Goal: Task Accomplishment & Management: Use online tool/utility

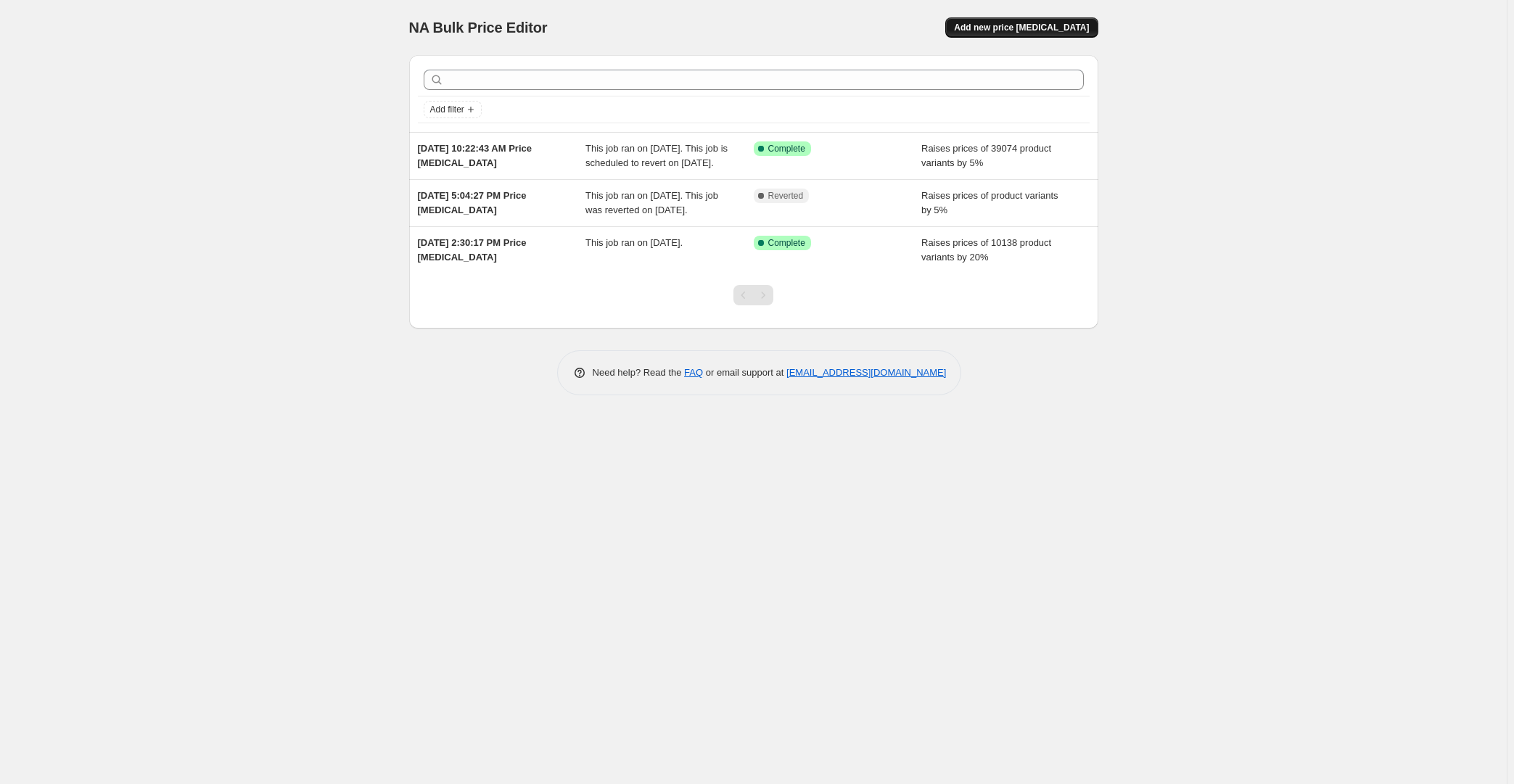
click at [998, 37] on button "Add new price [MEDICAL_DATA]" at bounding box center [1021, 27] width 152 height 20
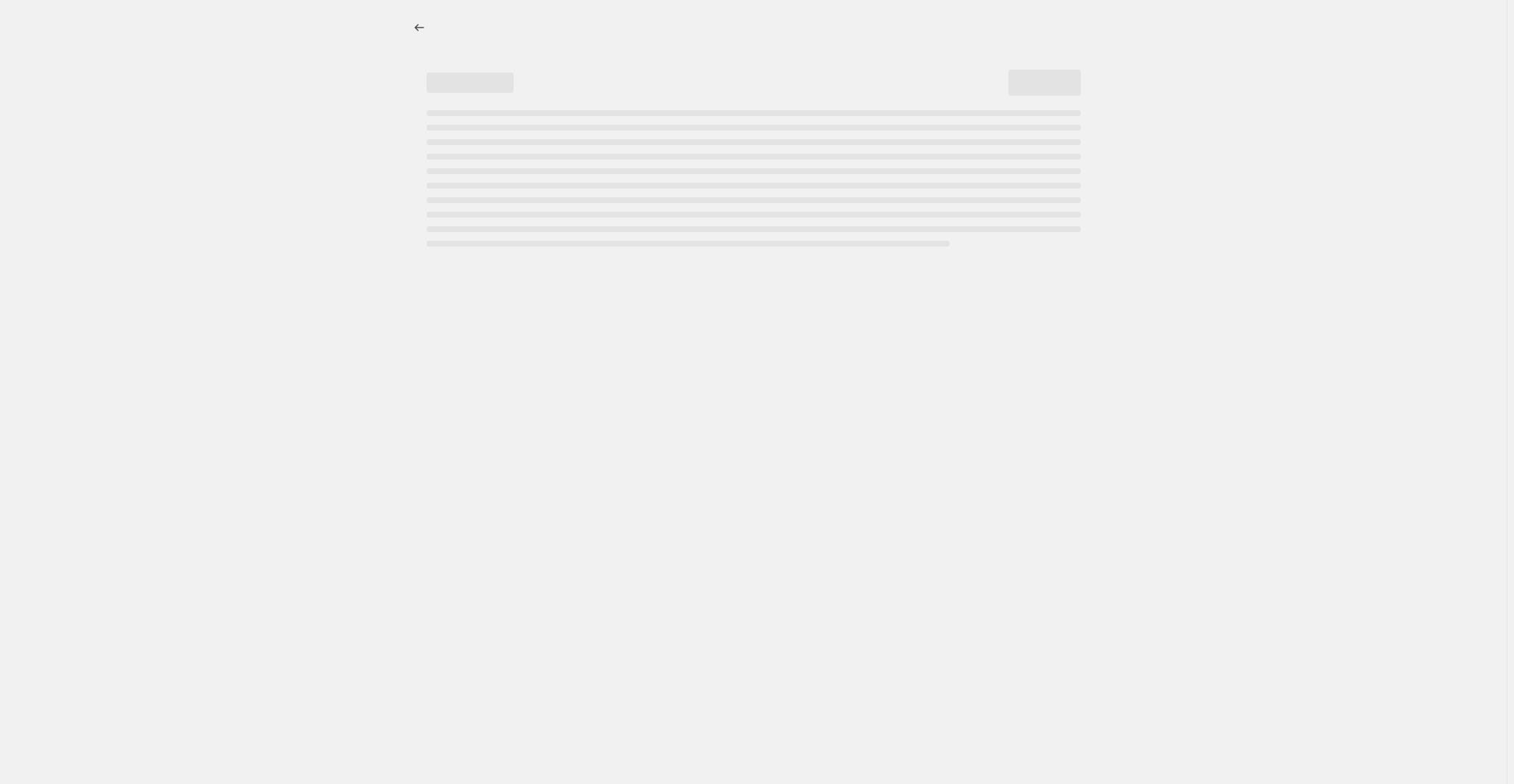
select select "percentage"
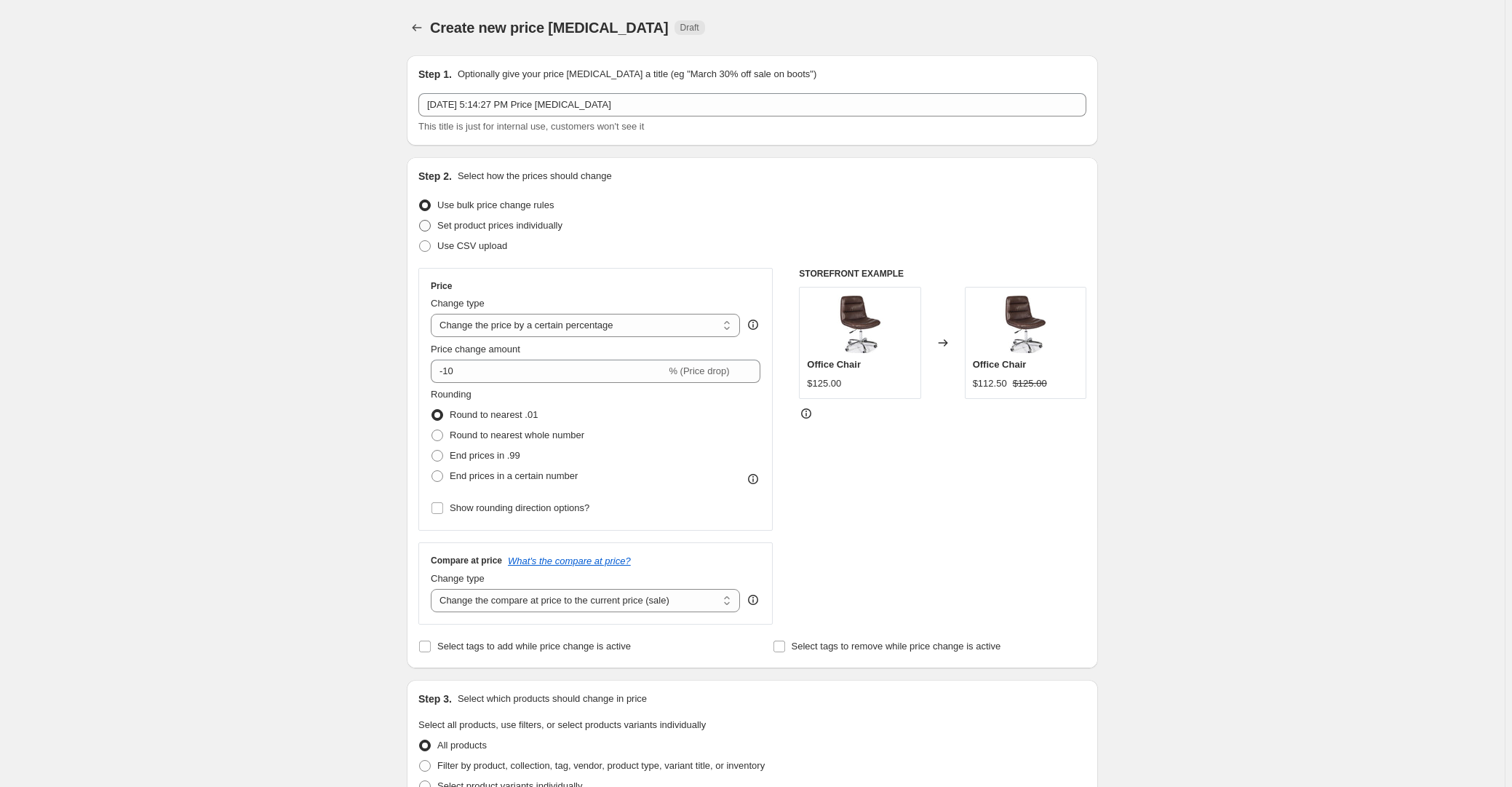
click at [500, 222] on span "Set product prices individually" at bounding box center [500, 225] width 125 height 11
click at [420, 221] on input "Set product prices individually" at bounding box center [419, 220] width 1 height 1
radio input "true"
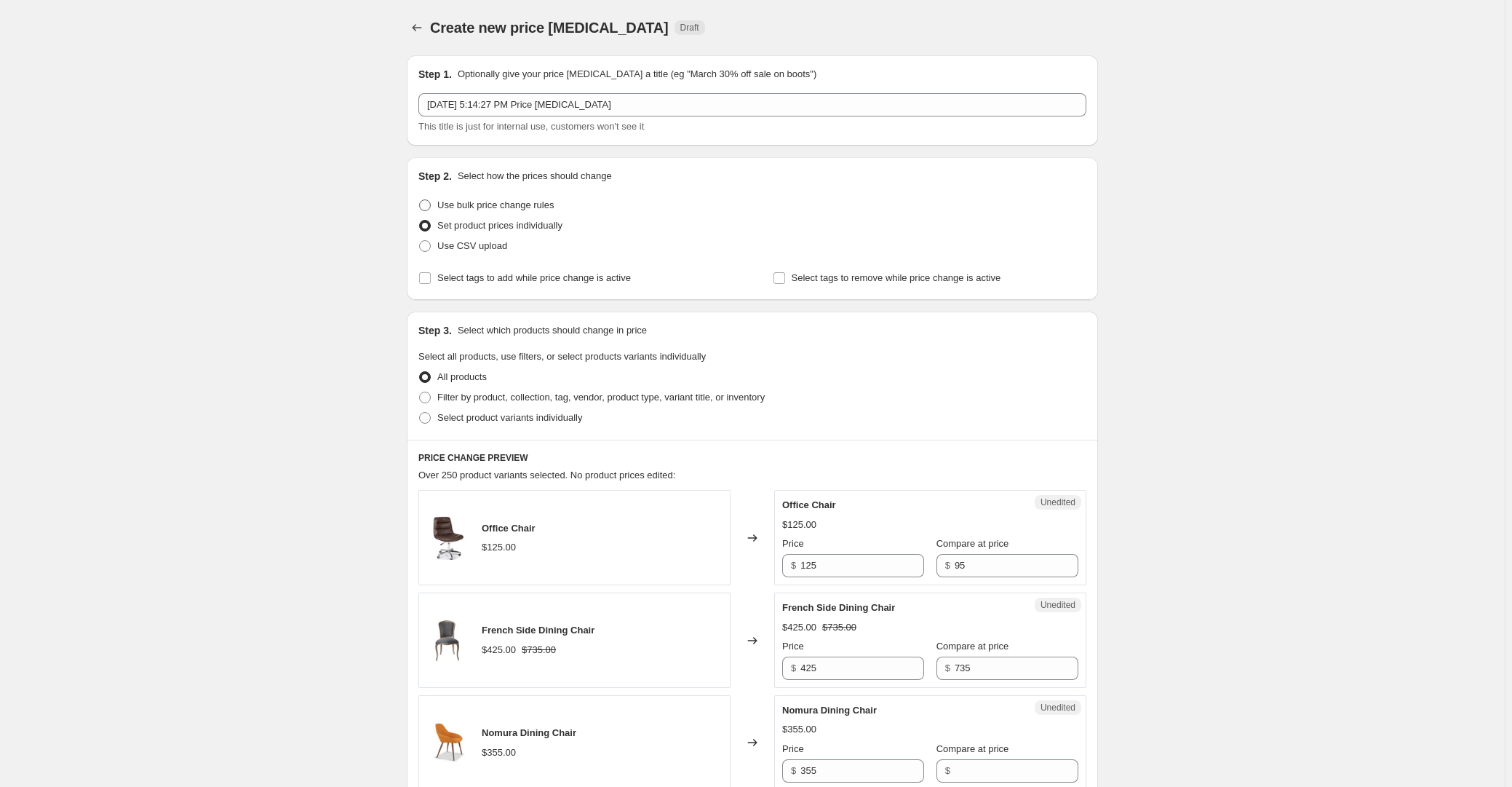
click at [485, 199] on span "Use bulk price change rules" at bounding box center [495, 205] width 116 height 11
click at [420, 199] on input "Use bulk price change rules" at bounding box center [419, 199] width 1 height 1
radio input "true"
select select "percentage"
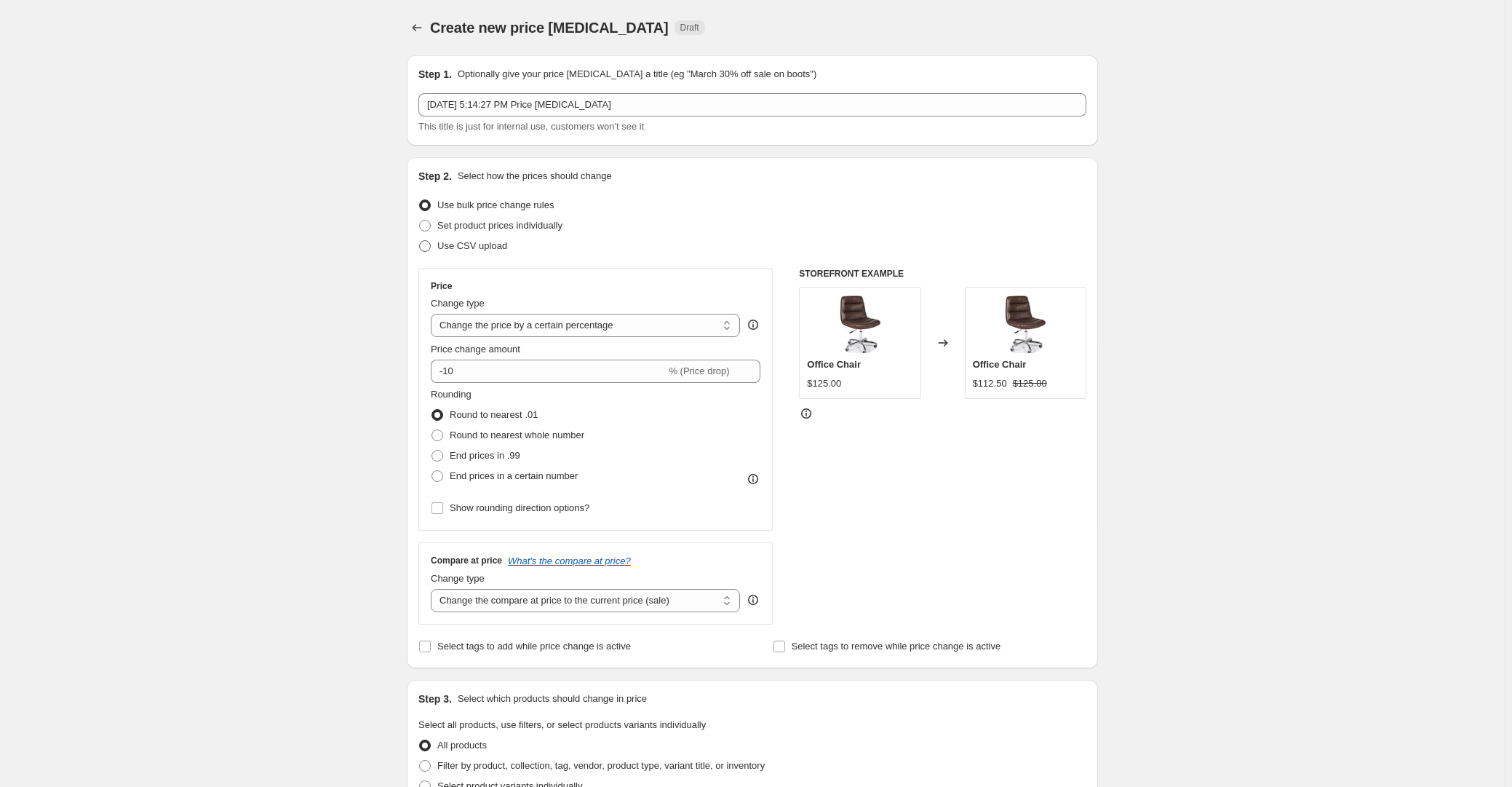
click at [498, 253] on span "Use CSV upload" at bounding box center [472, 245] width 70 height 14
click at [420, 241] on input "Use CSV upload" at bounding box center [419, 240] width 1 height 1
radio input "true"
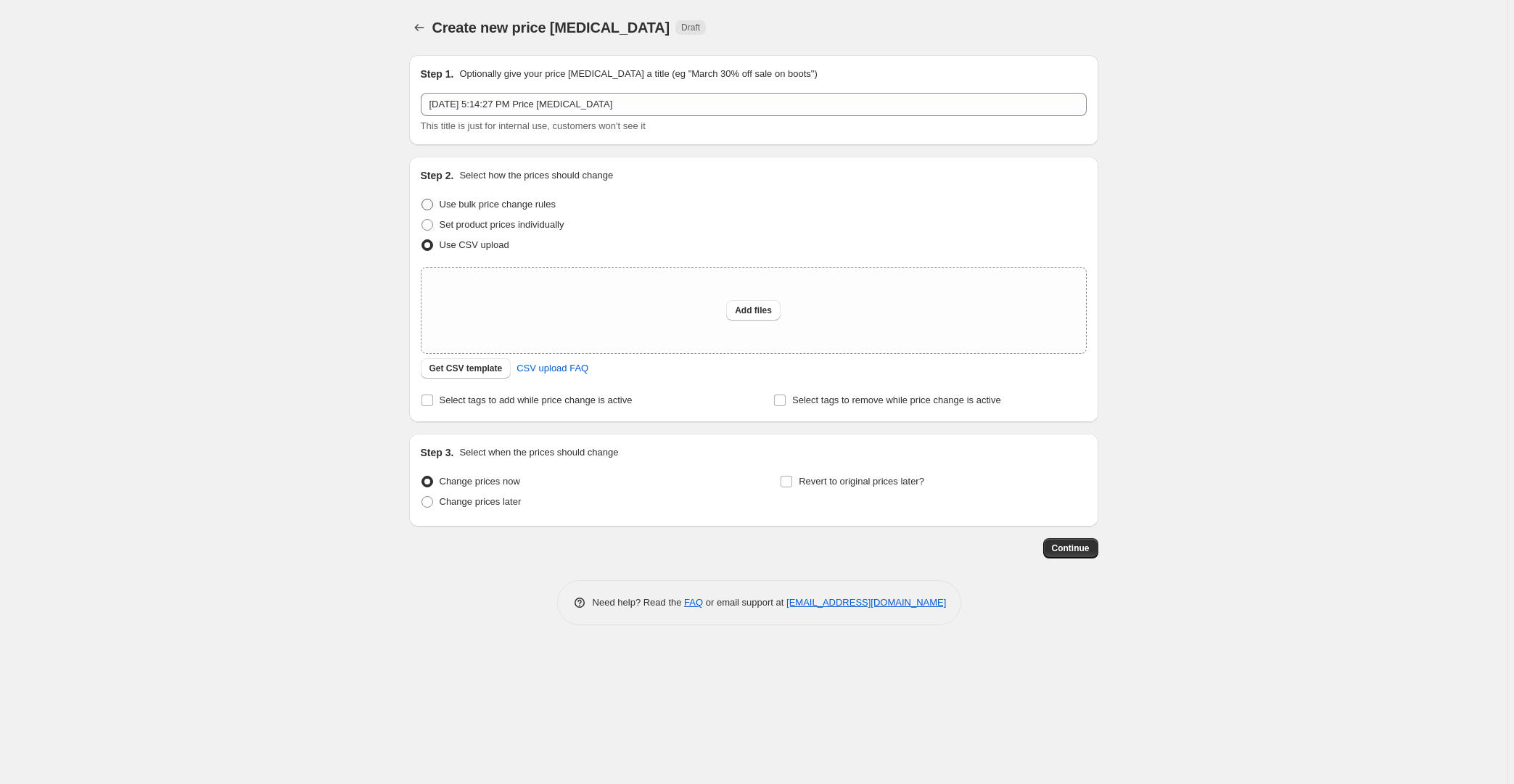
click at [505, 209] on span "Use bulk price change rules" at bounding box center [497, 204] width 116 height 11
click at [422, 200] on input "Use bulk price change rules" at bounding box center [421, 199] width 1 height 1
radio input "true"
select select "percentage"
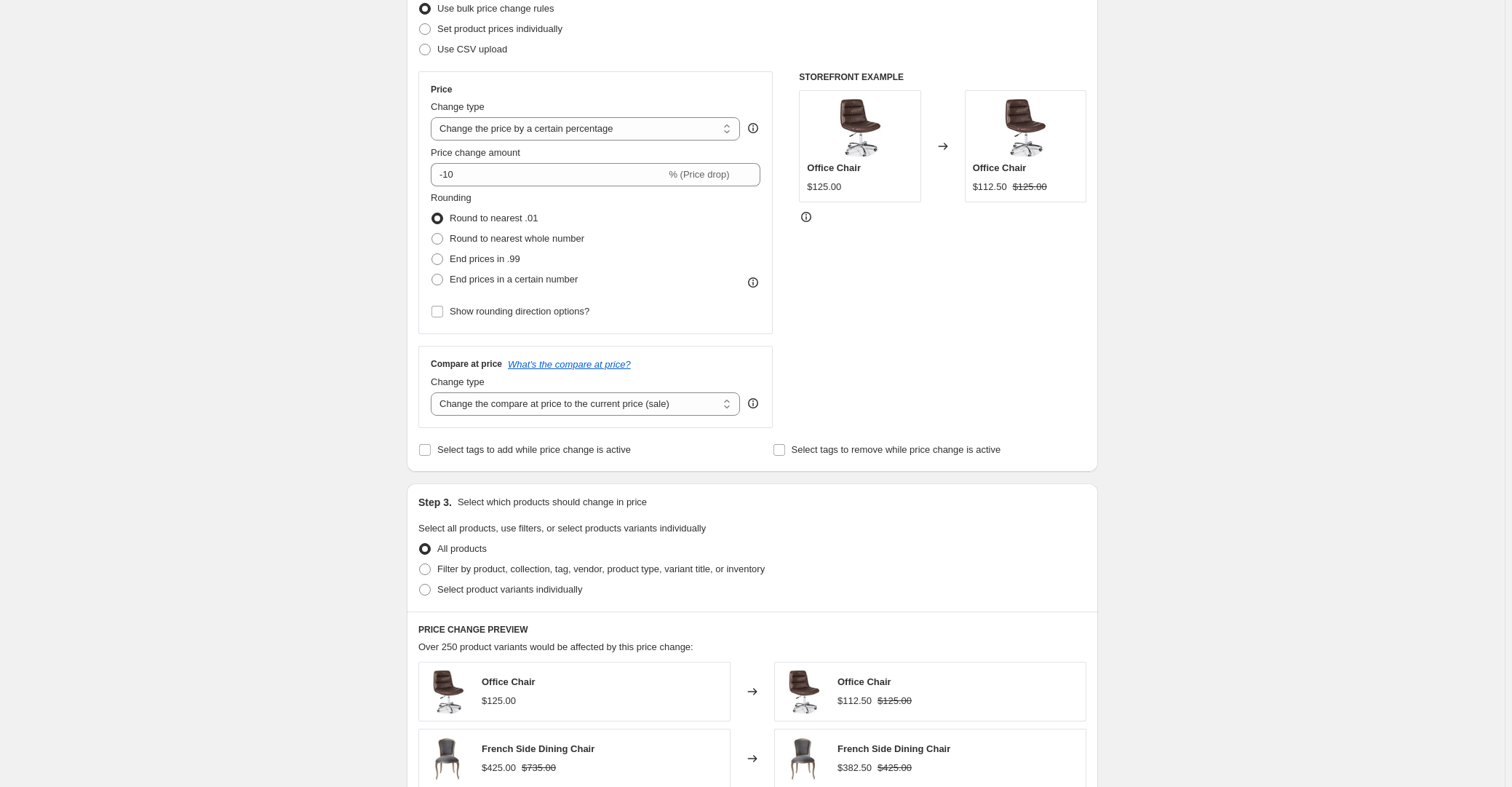
scroll to position [198, 0]
click at [525, 562] on span "Filter by product, collection, tag, vendor, product type, variant title, or inv…" at bounding box center [601, 567] width 328 height 11
click at [420, 562] on input "Filter by product, collection, tag, vendor, product type, variant title, or inv…" at bounding box center [419, 562] width 1 height 1
radio input "true"
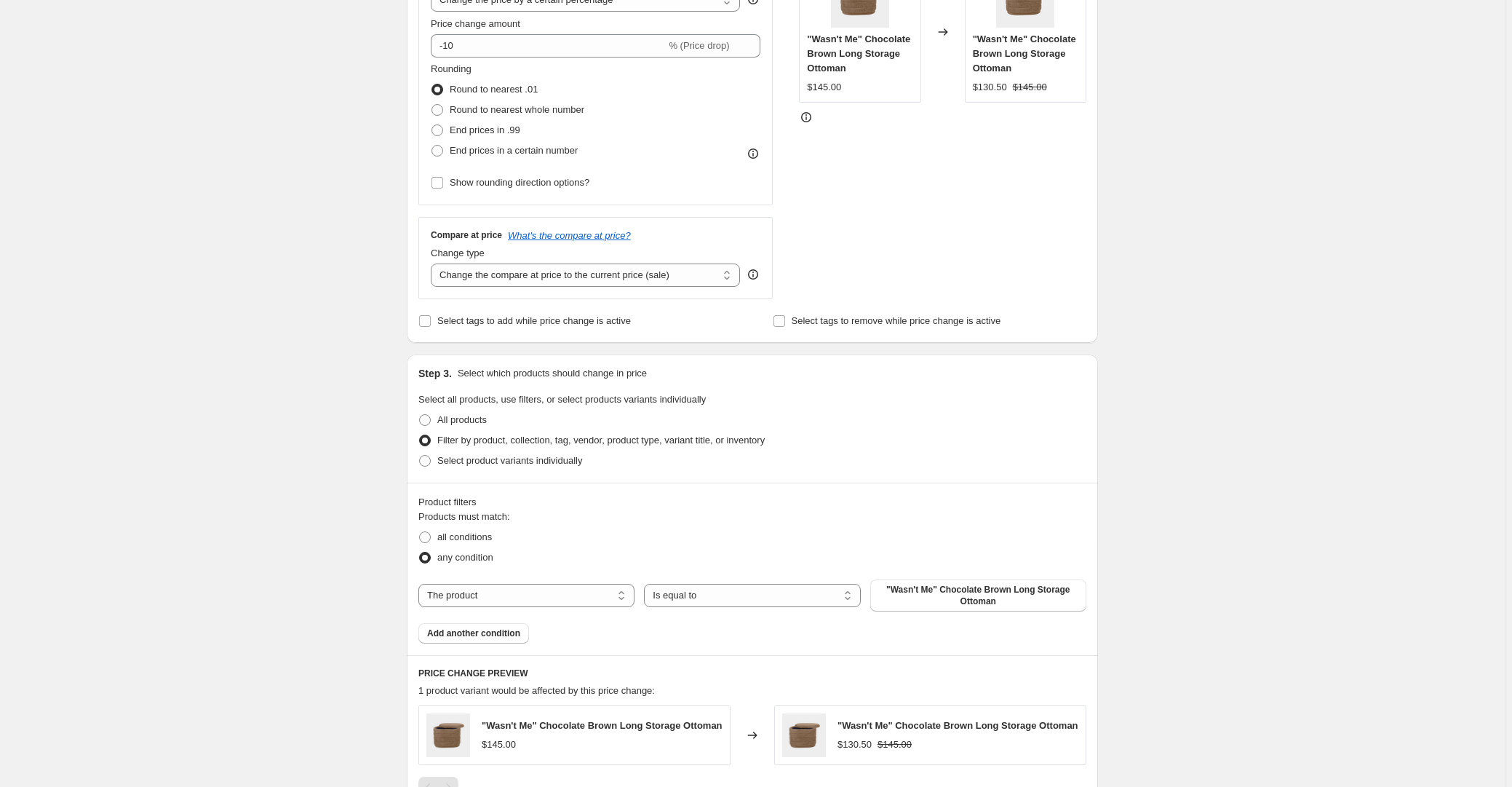
scroll to position [331, 0]
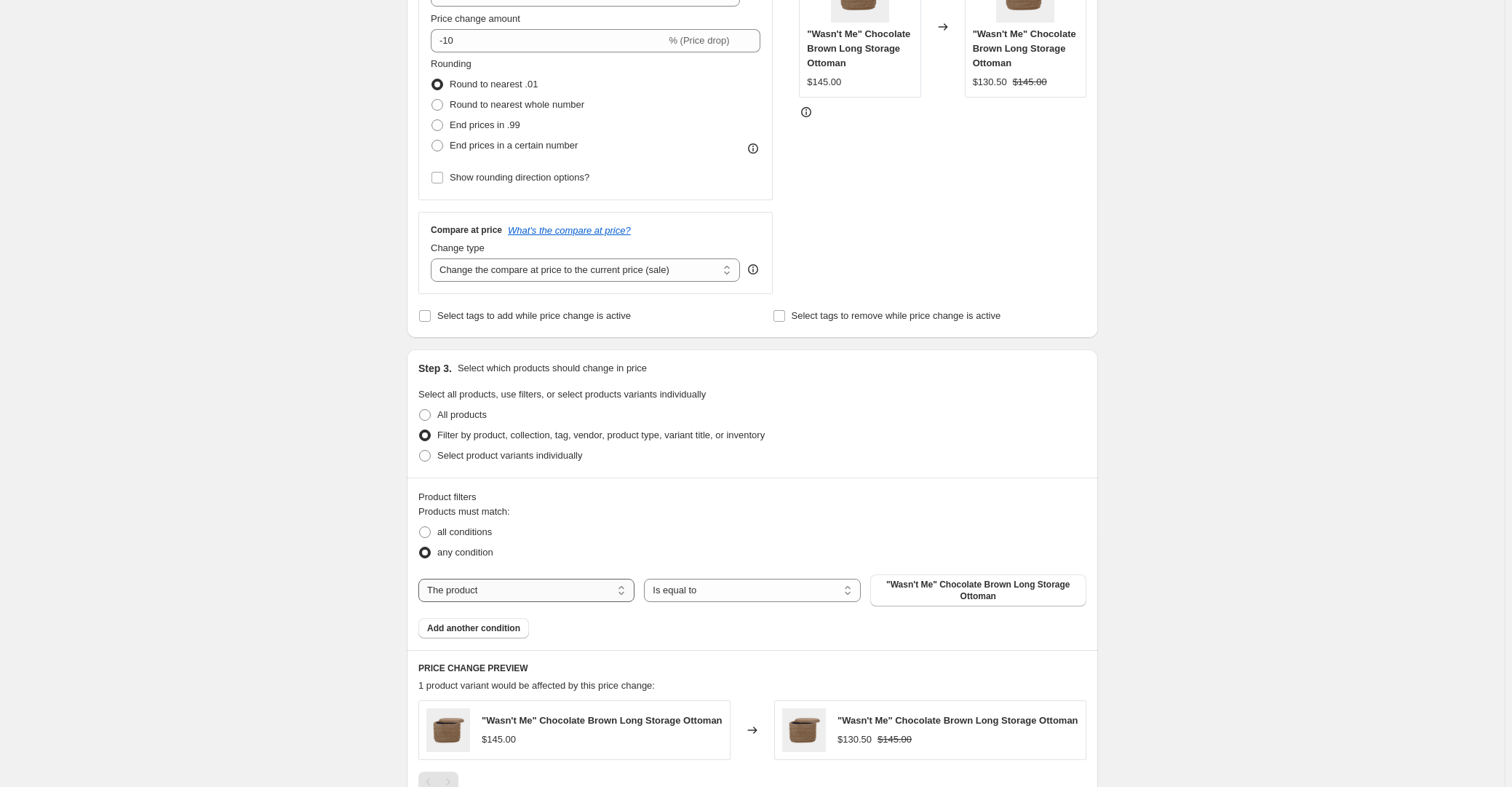
click at [527, 583] on select "The product The product's collection The product's tag The product's vendor The…" at bounding box center [526, 590] width 216 height 23
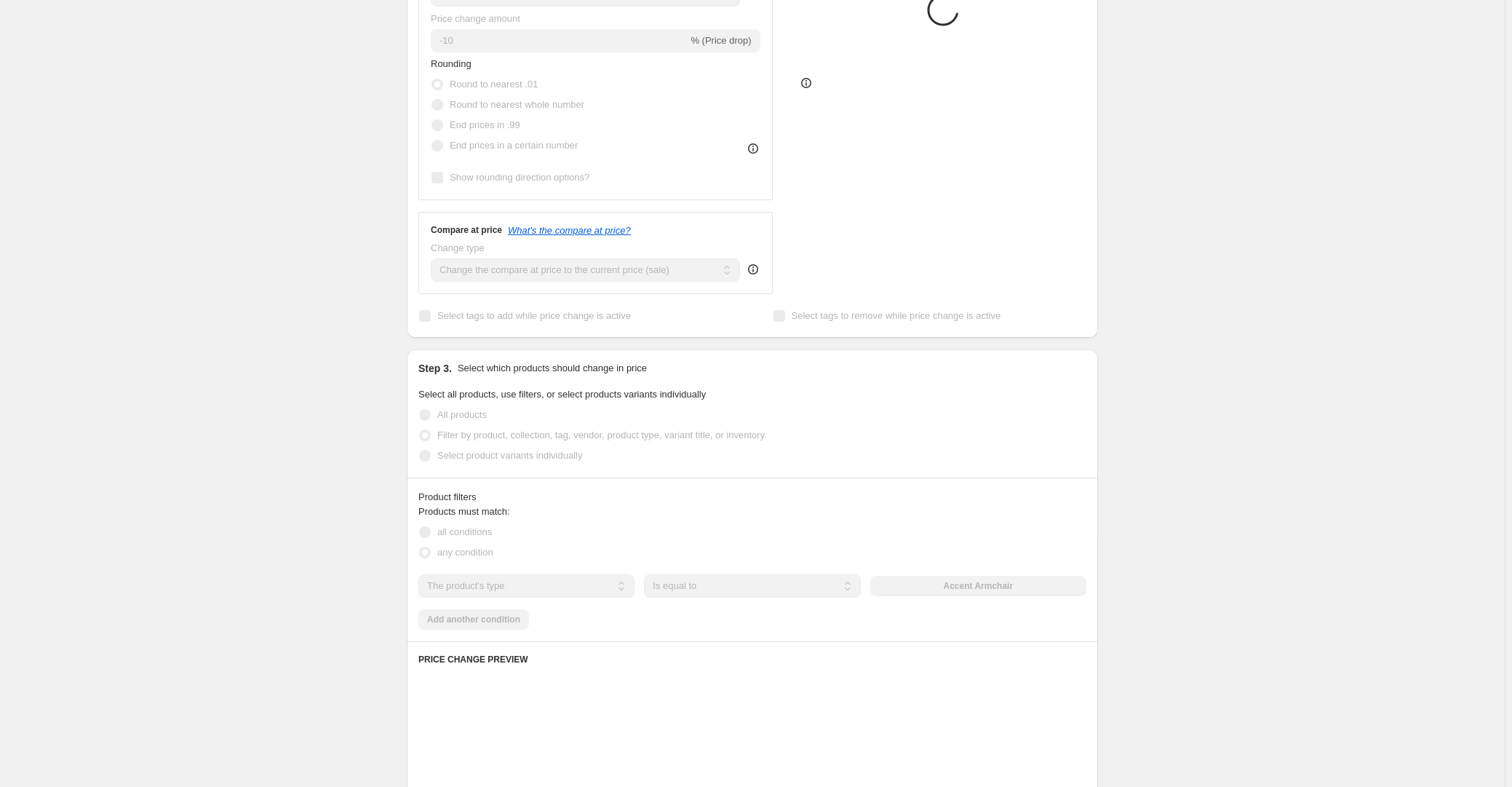
click at [539, 597] on div "Products must match: all conditions any condition The product The product's col…" at bounding box center [752, 566] width 668 height 125
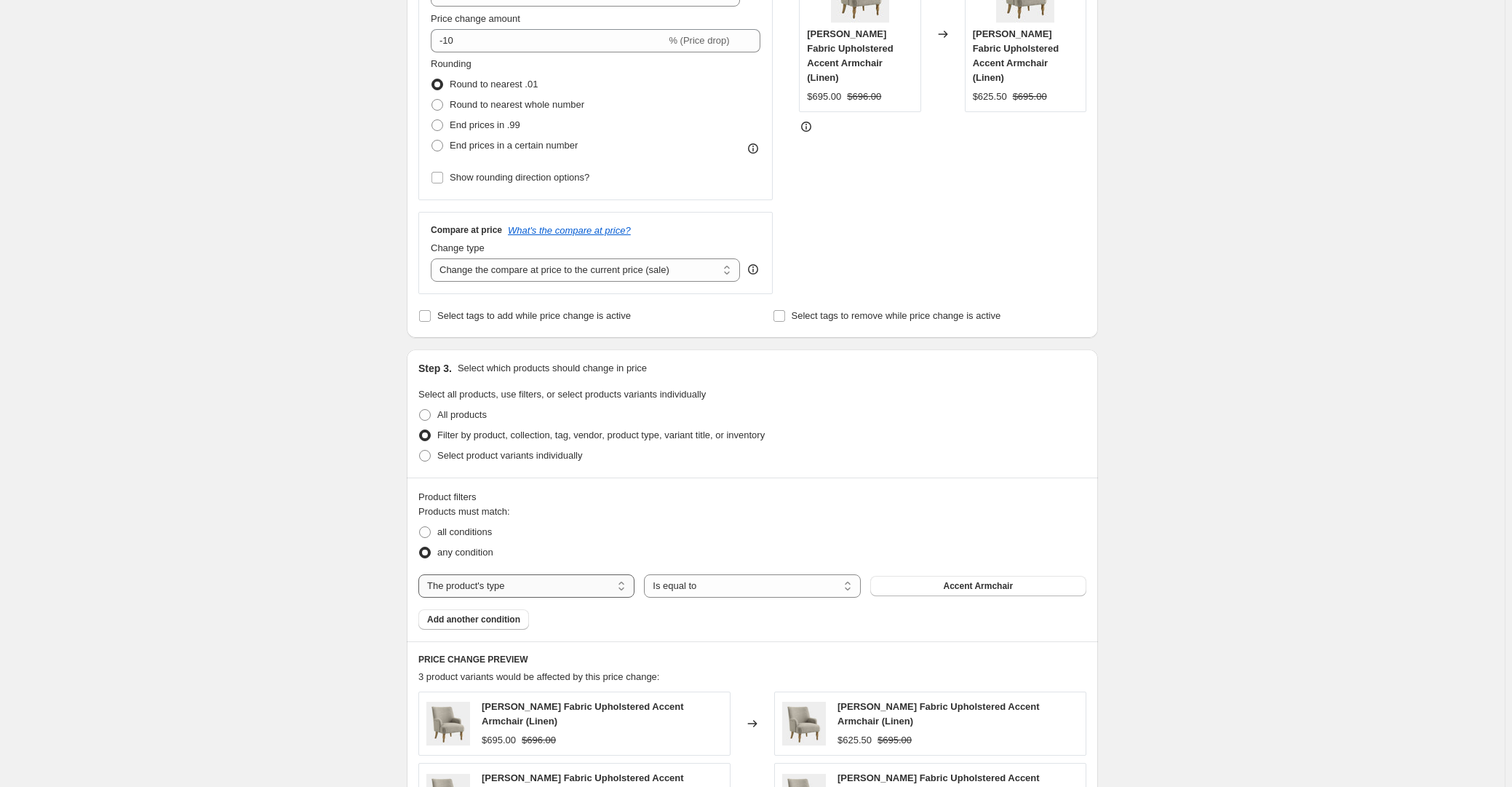
click at [552, 582] on select "The product The product's collection The product's tag The product's vendor The…" at bounding box center [526, 586] width 216 height 23
select select "vendor"
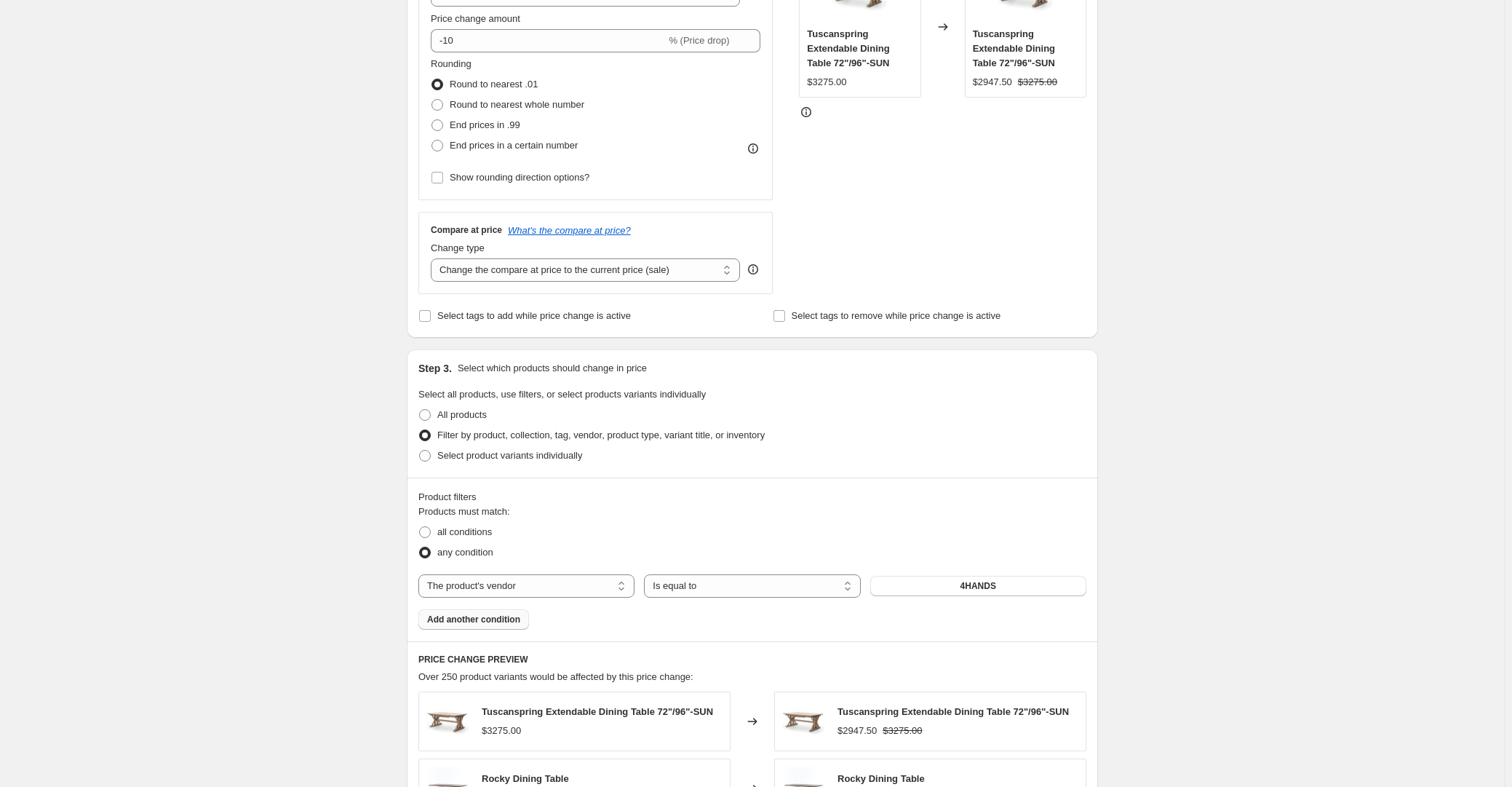
click at [484, 625] on span "Add another condition" at bounding box center [473, 619] width 93 height 12
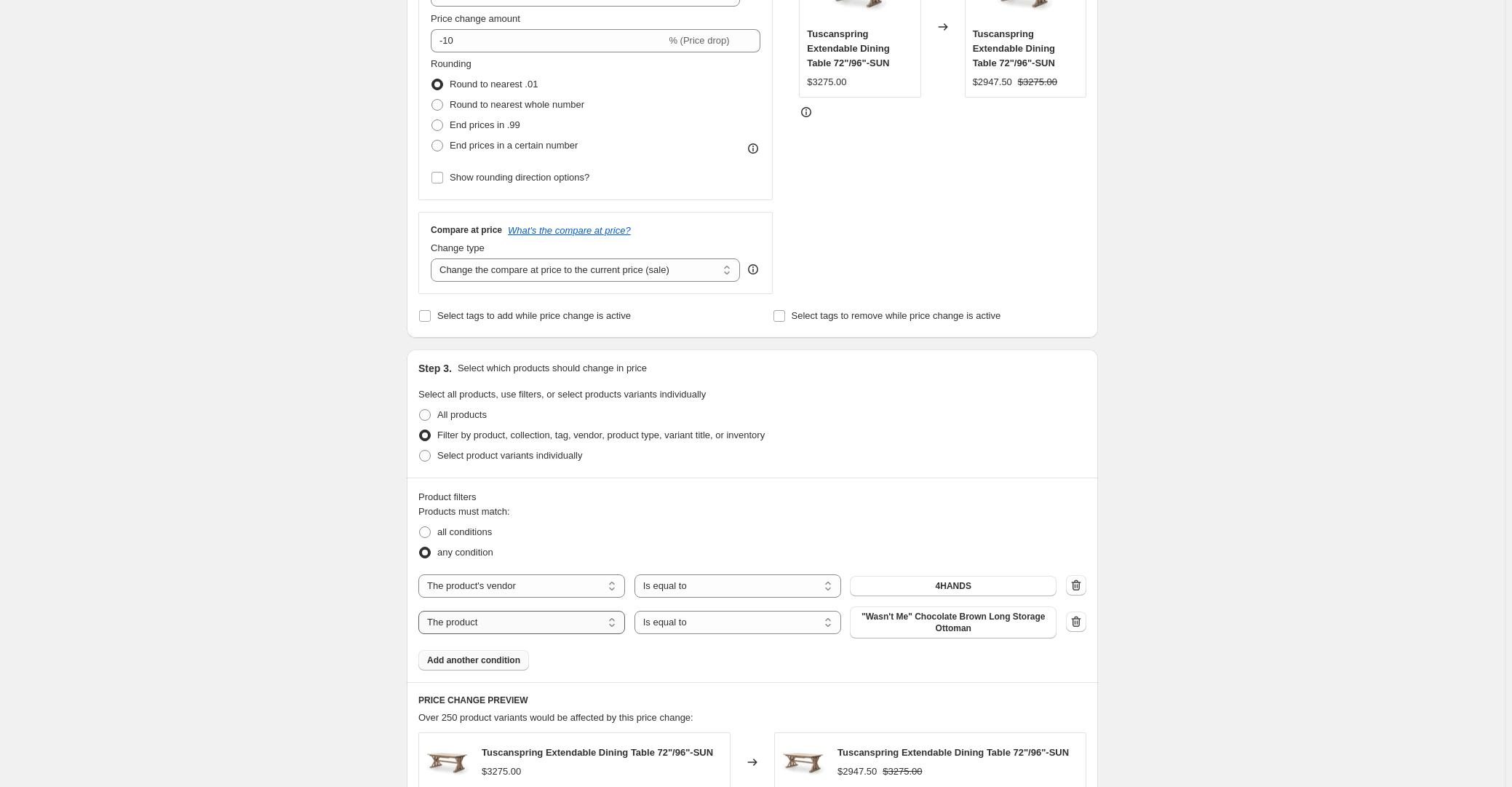
click at [516, 618] on select "The product The product's collection The product's tag The product's vendor The…" at bounding box center [521, 622] width 206 height 23
click at [800, 643] on div "Products must match: all conditions any condition The product The product's col…" at bounding box center [752, 587] width 668 height 166
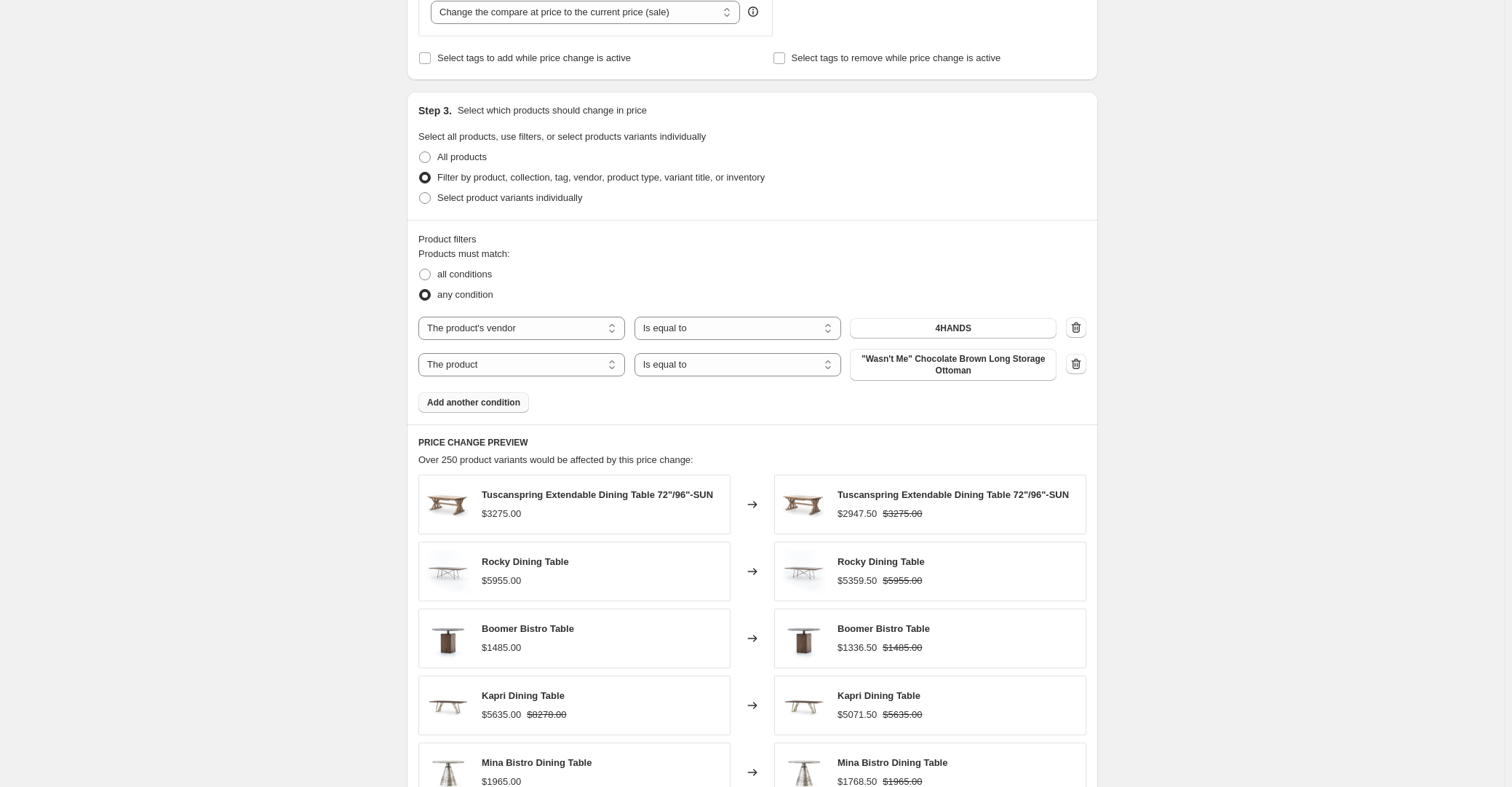
scroll to position [596, 0]
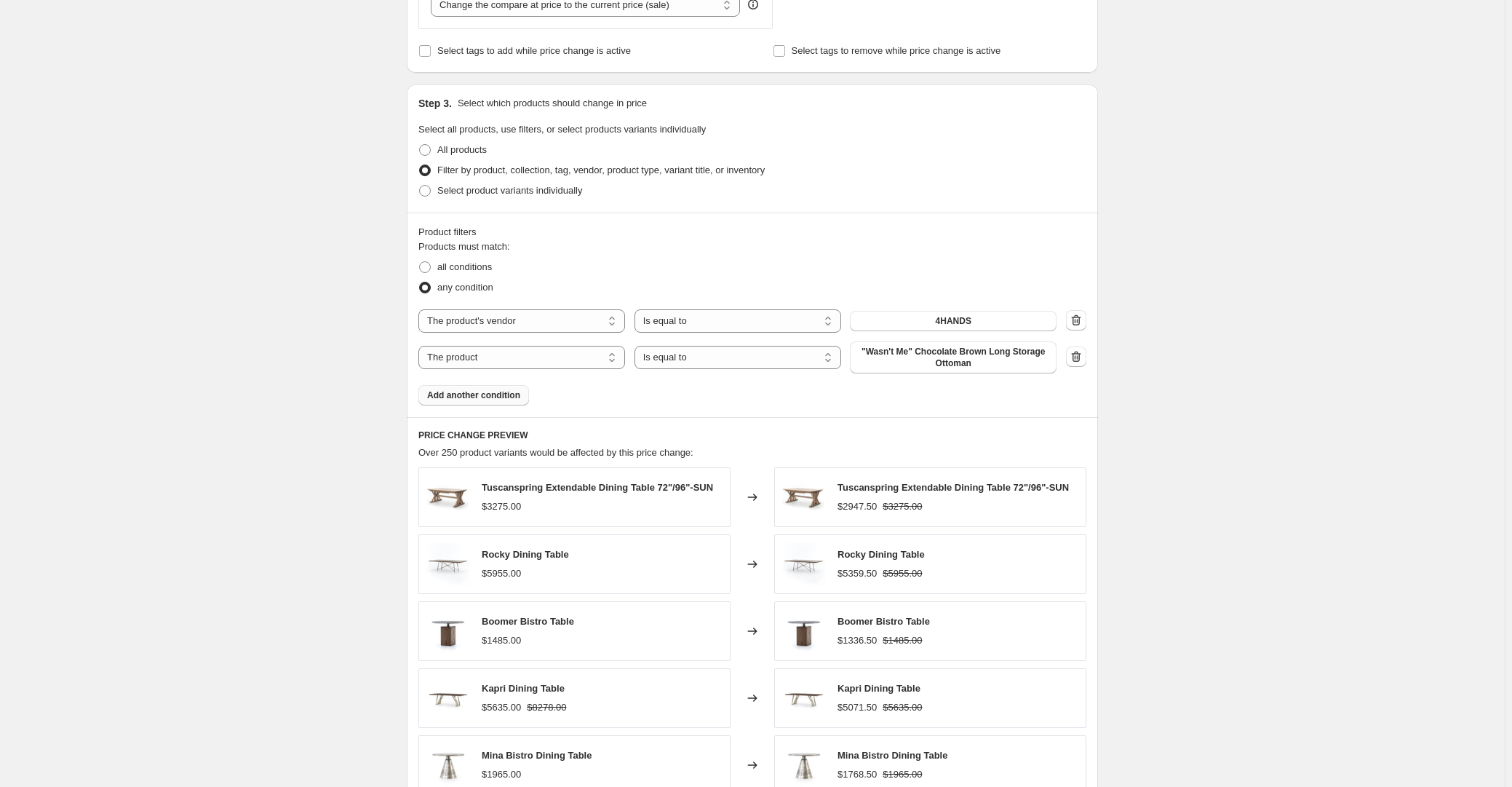
click at [483, 397] on span "Add another condition" at bounding box center [473, 394] width 93 height 12
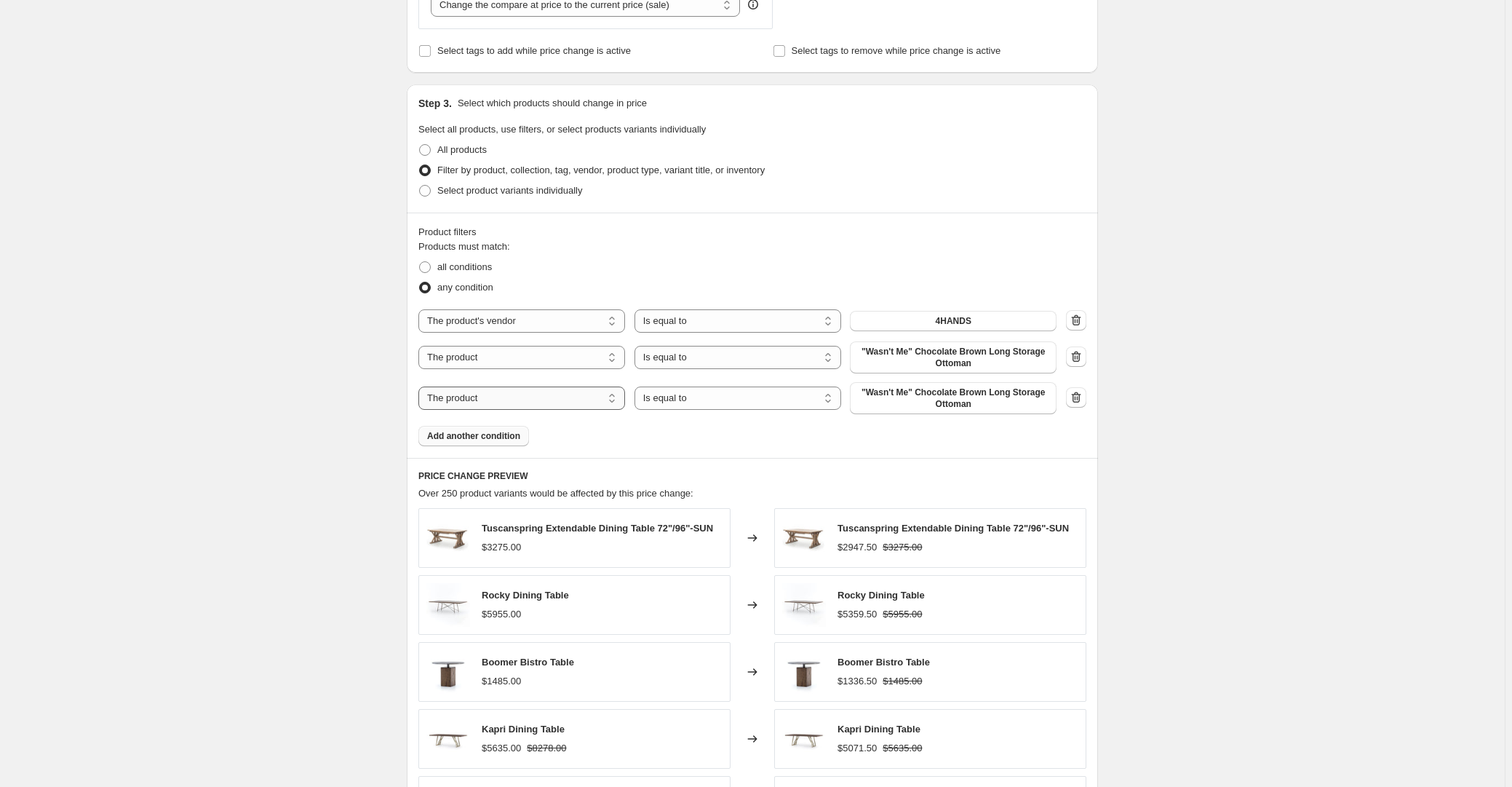
click at [503, 399] on select "The product The product's collection The product's tag The product's vendor The…" at bounding box center [521, 398] width 206 height 23
click at [736, 455] on div "Product filters Products must match: all conditions any condition The product T…" at bounding box center [752, 335] width 691 height 245
click at [1083, 394] on icon "button" at bounding box center [1076, 397] width 14 height 14
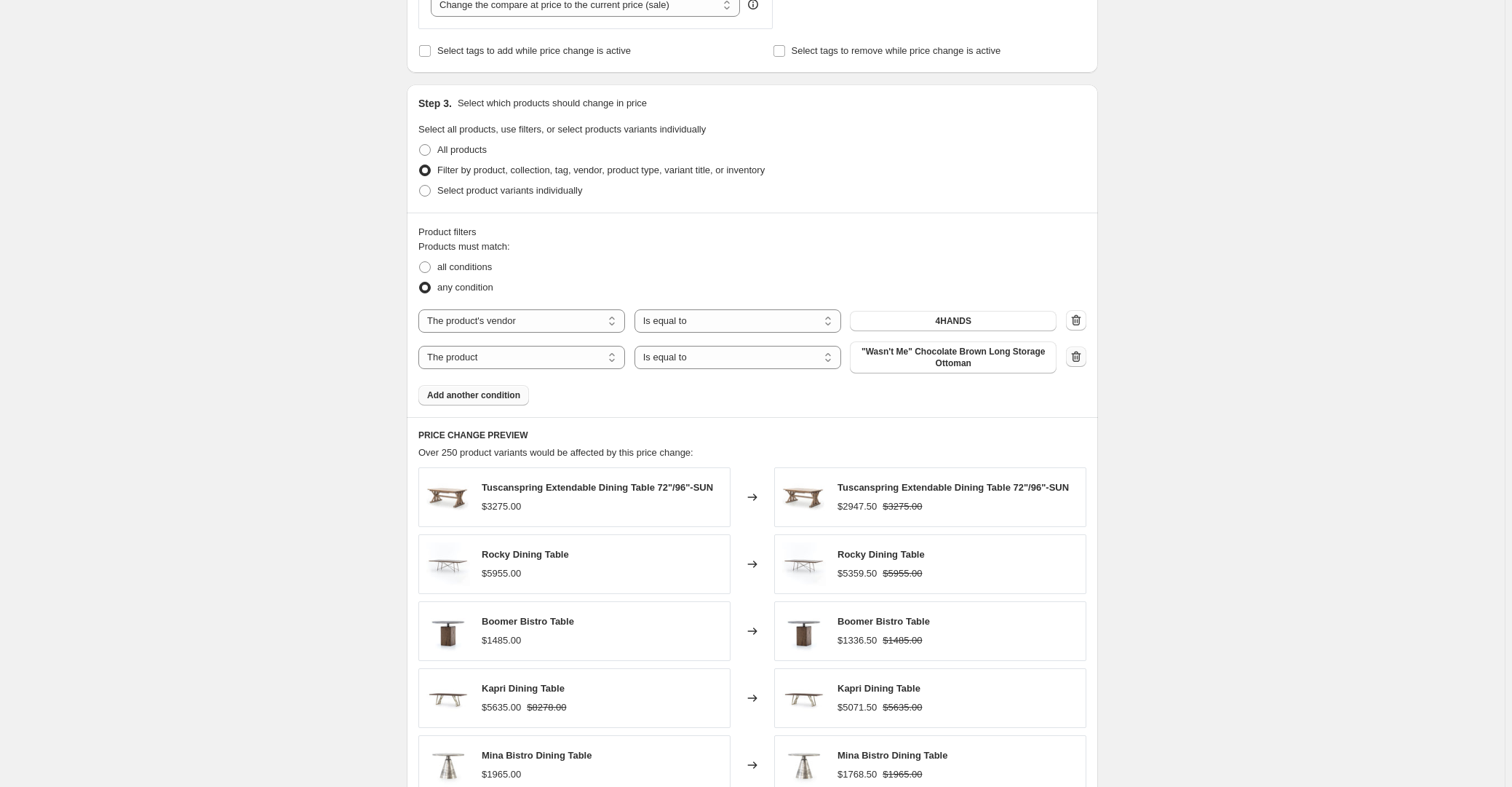
click at [1079, 356] on icon "button" at bounding box center [1076, 356] width 14 height 14
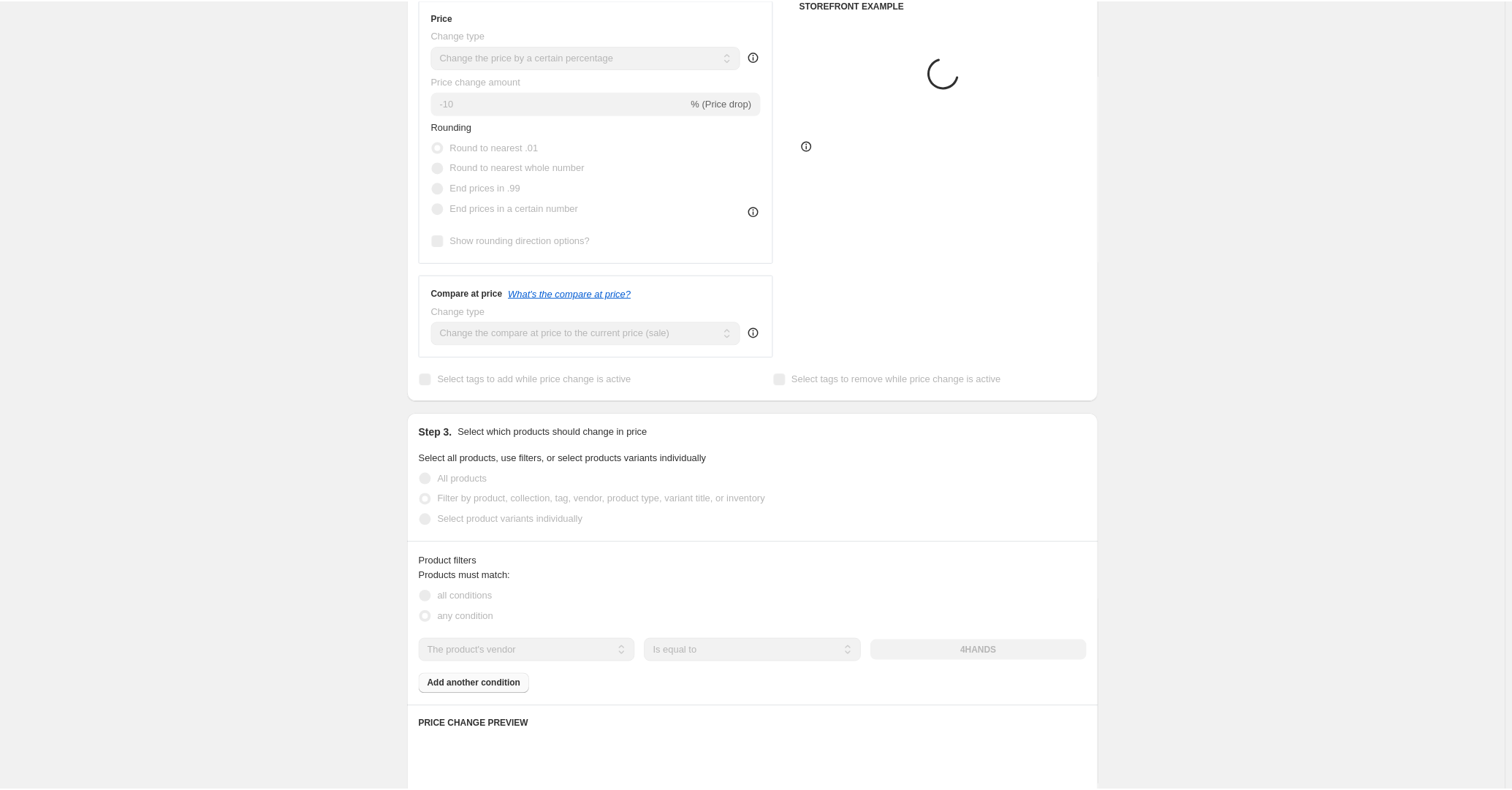
scroll to position [265, 0]
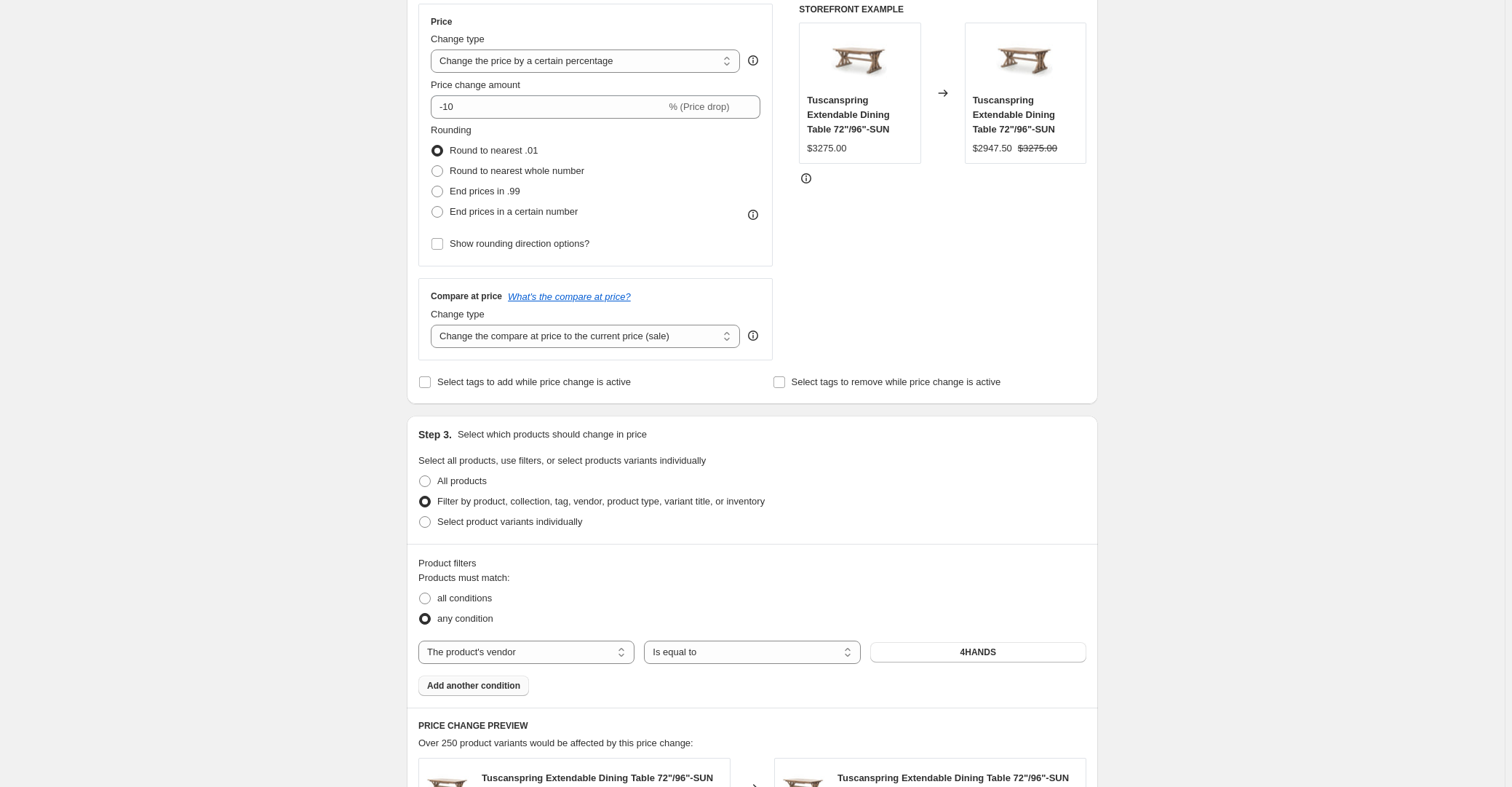
click at [500, 535] on div "Step 3. Select which products should change in price Select all products, use f…" at bounding box center [752, 479] width 691 height 129
click at [503, 523] on span "Select product variants individually" at bounding box center [509, 521] width 144 height 11
click at [420, 517] on input "Select product variants individually" at bounding box center [419, 516] width 1 height 1
radio input "true"
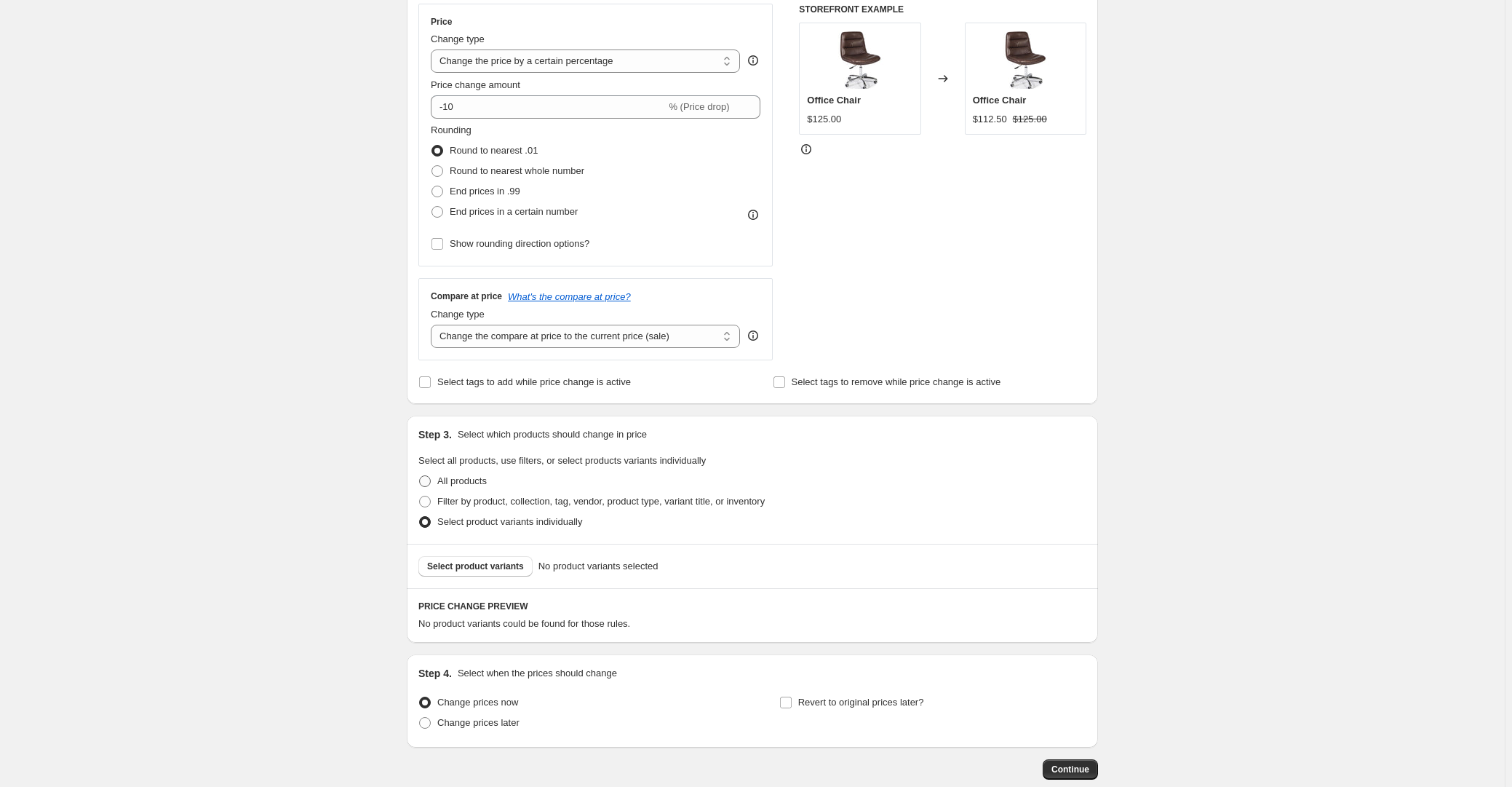
click at [477, 479] on span "All products" at bounding box center [462, 480] width 50 height 11
click at [420, 476] on input "All products" at bounding box center [419, 475] width 1 height 1
radio input "true"
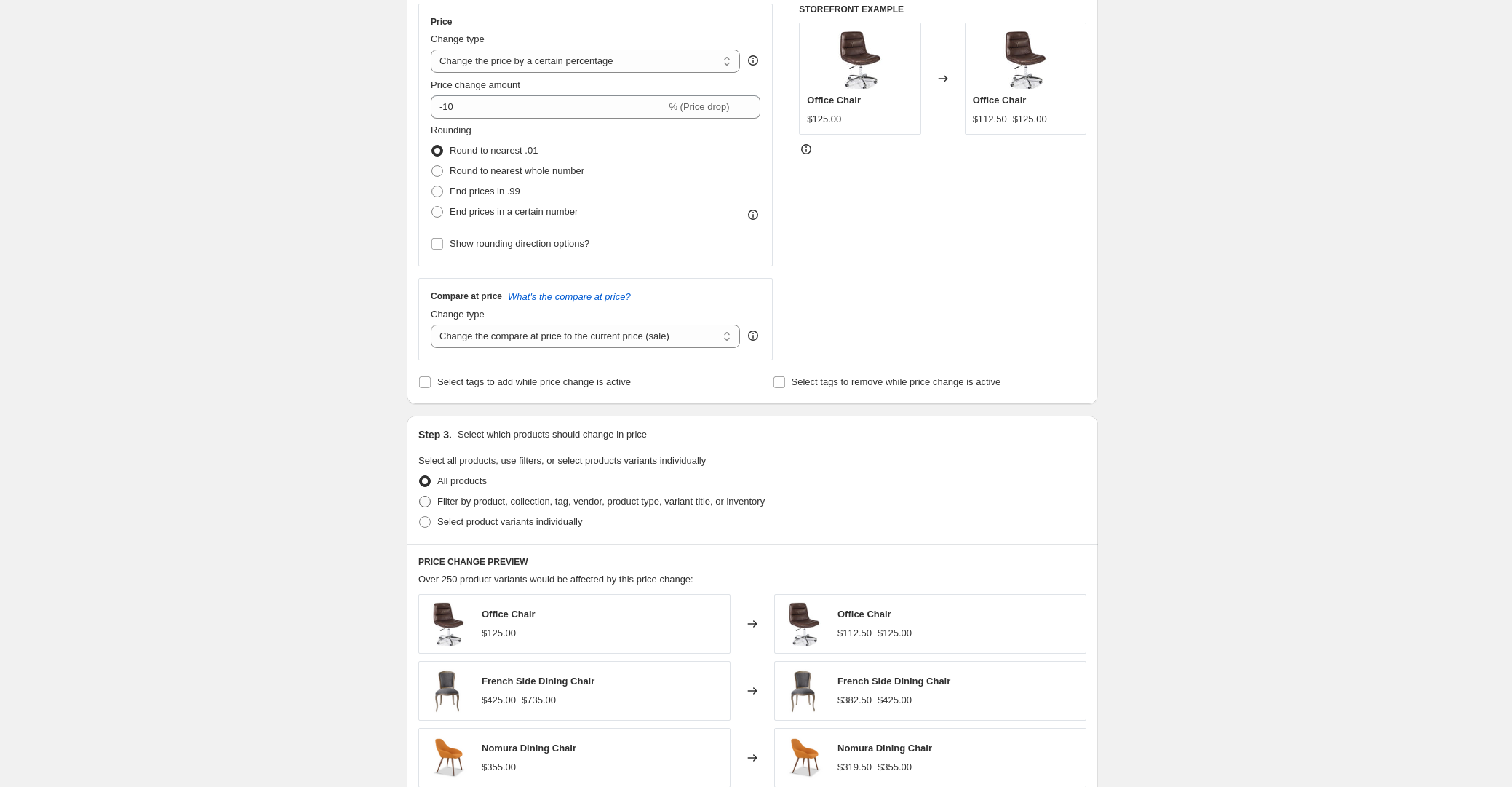
click at [480, 508] on span "Filter by product, collection, tag, vendor, product type, variant title, or inv…" at bounding box center [601, 502] width 328 height 14
click at [420, 496] on input "Filter by product, collection, tag, vendor, product type, variant title, or inv…" at bounding box center [419, 495] width 1 height 1
radio input "true"
select select "vendor"
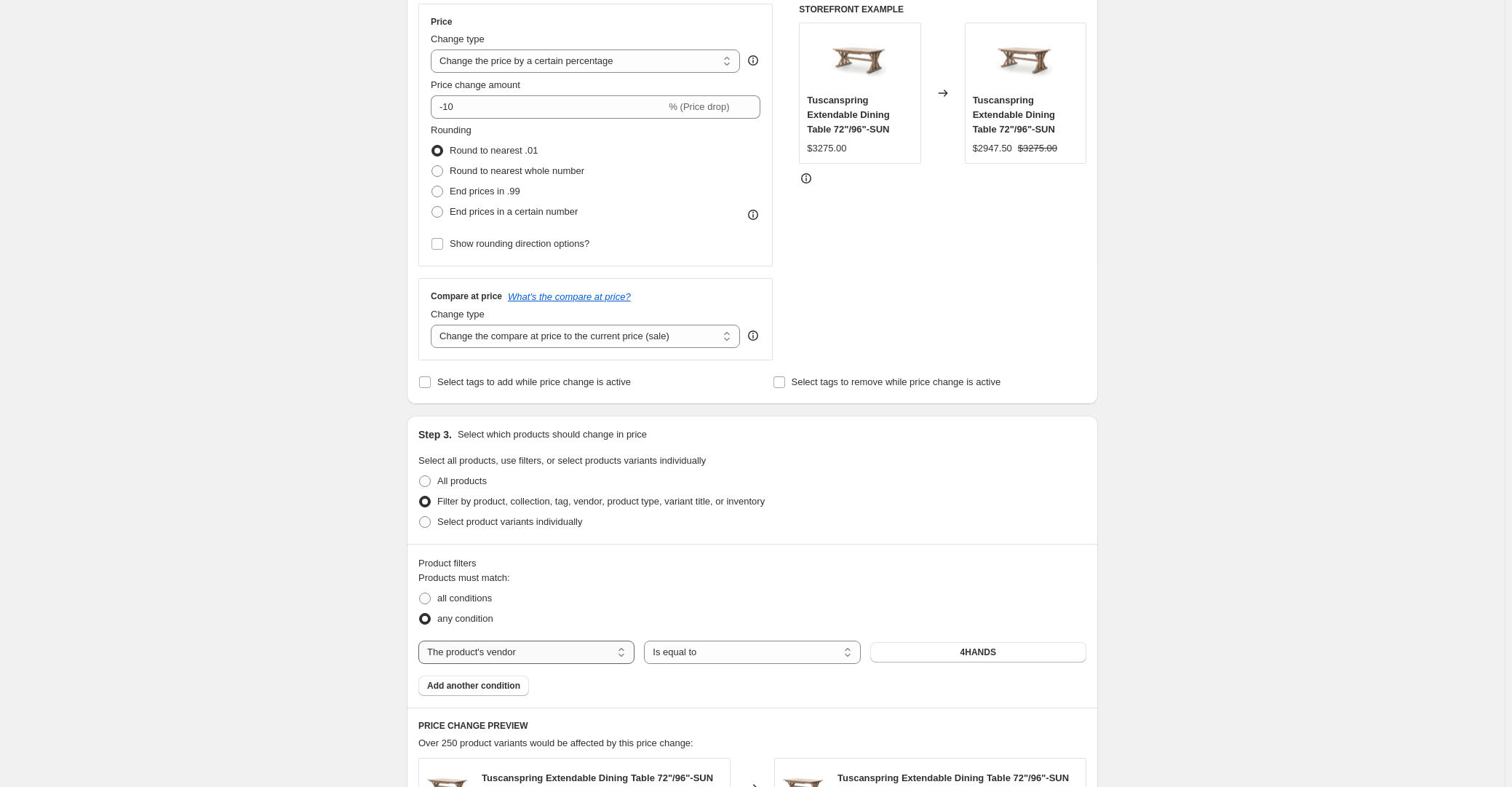
click at [510, 655] on select "The product The product's collection The product's tag The product's vendor The…" at bounding box center [526, 652] width 216 height 23
